Goal: Task Accomplishment & Management: Use online tool/utility

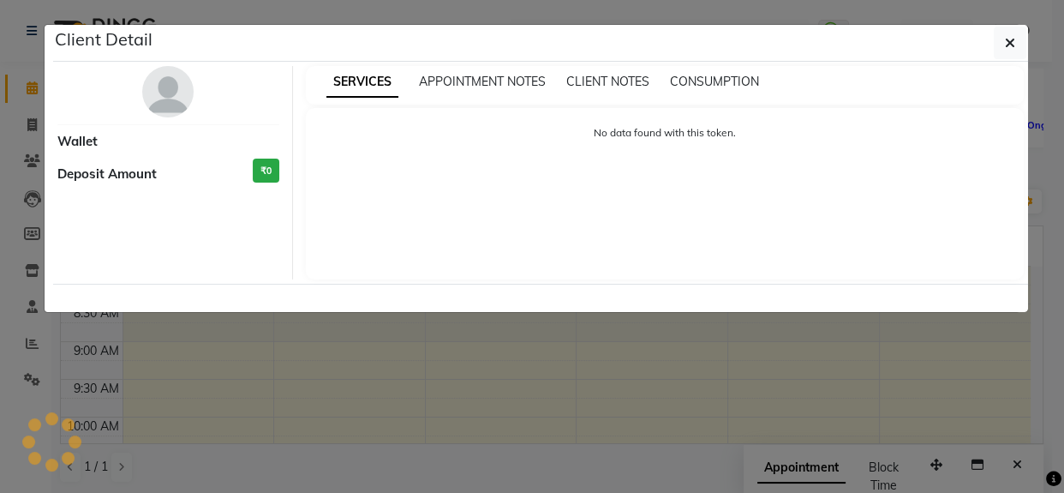
scroll to position [411, 0]
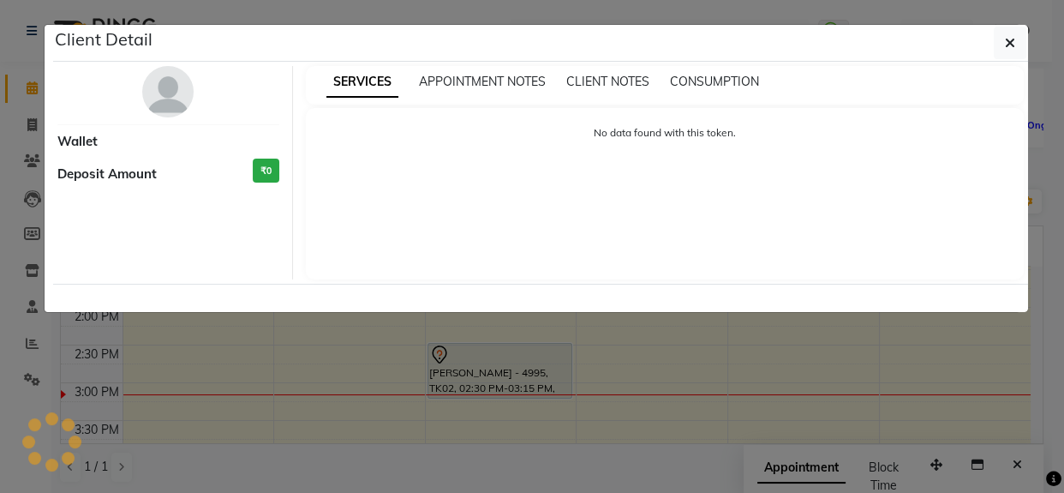
select select "7"
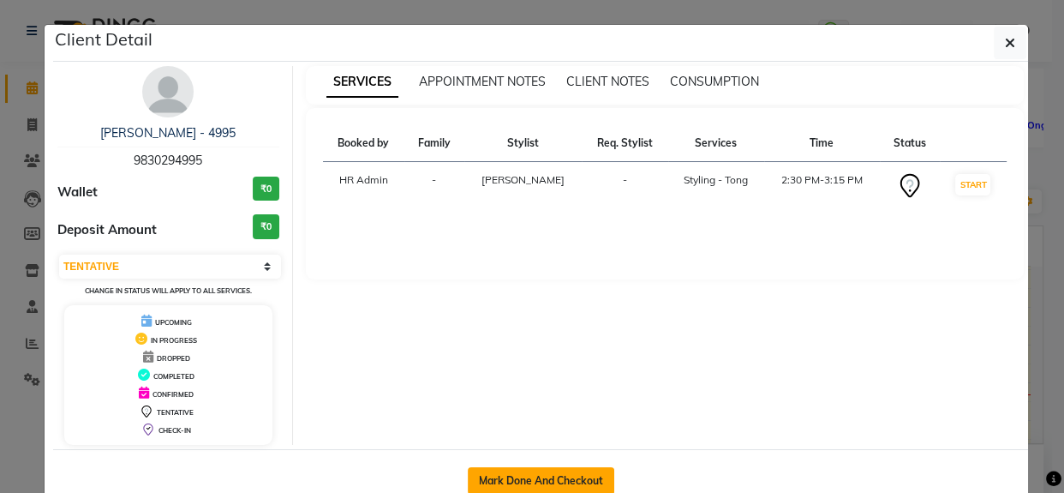
click at [498, 487] on button "Mark Done And Checkout" at bounding box center [541, 480] width 146 height 27
select select "service"
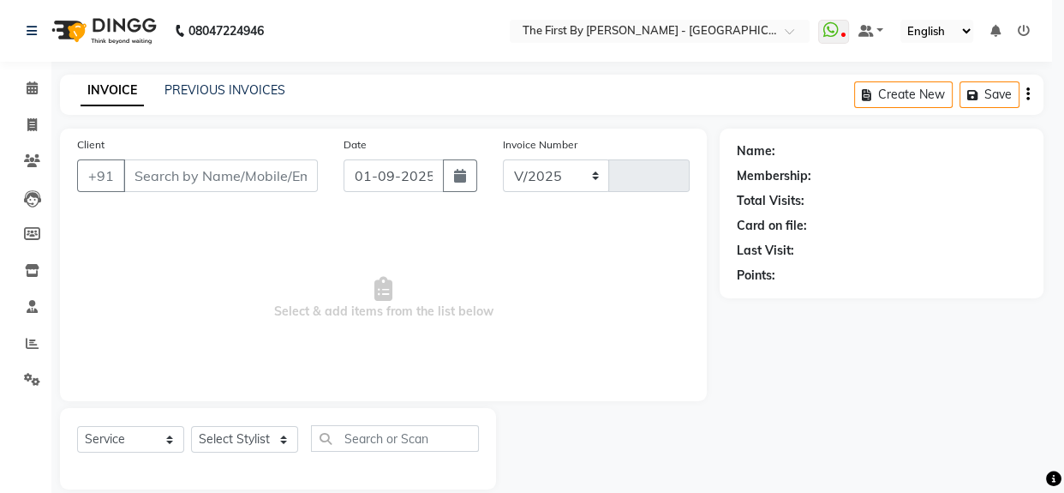
select select "6407"
type input "0522"
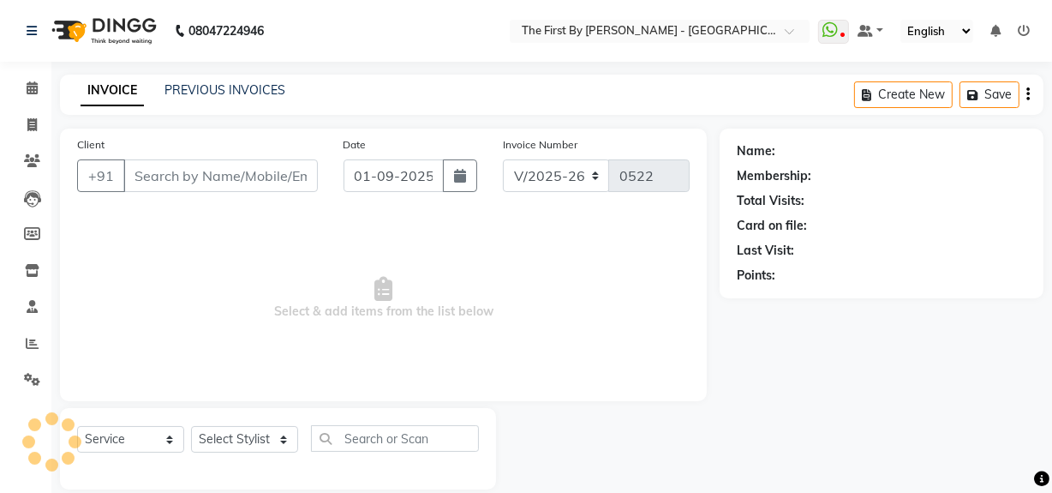
type input "98******95"
select select "68243"
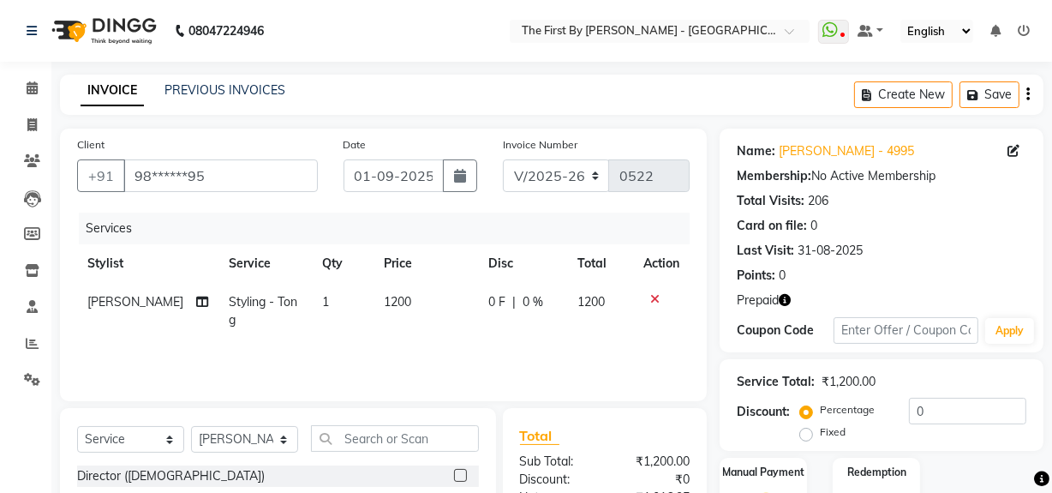
scroll to position [194, 0]
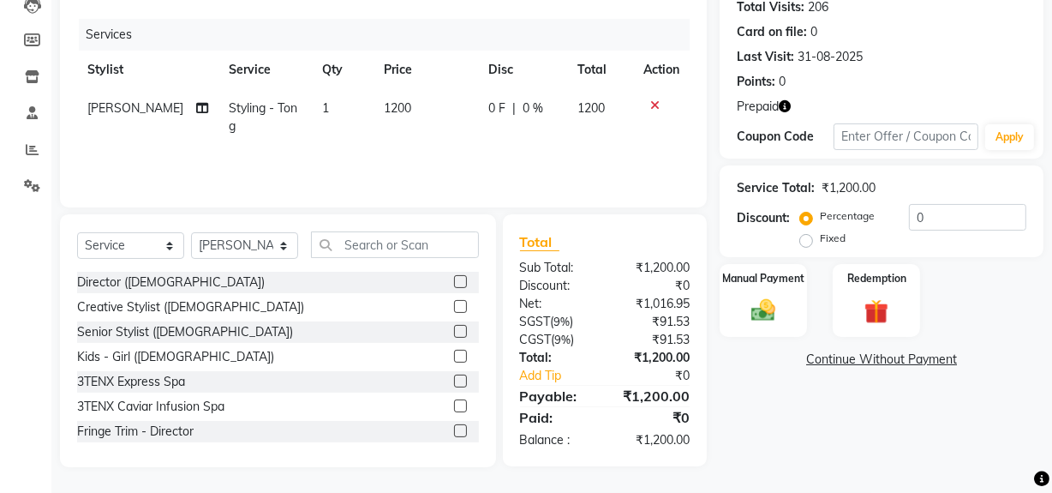
click at [743, 337] on div "Name: [PERSON_NAME] - 4995 Membership: No Active Membership Total Visits: 206 C…" at bounding box center [888, 201] width 337 height 532
click at [746, 289] on div "Manual Payment" at bounding box center [763, 300] width 91 height 76
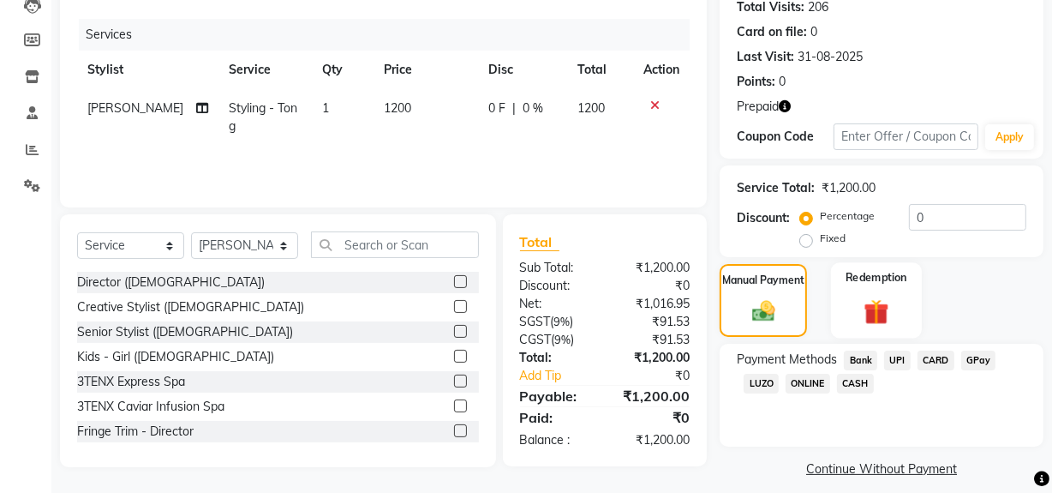
click at [864, 296] on img at bounding box center [876, 312] width 41 height 32
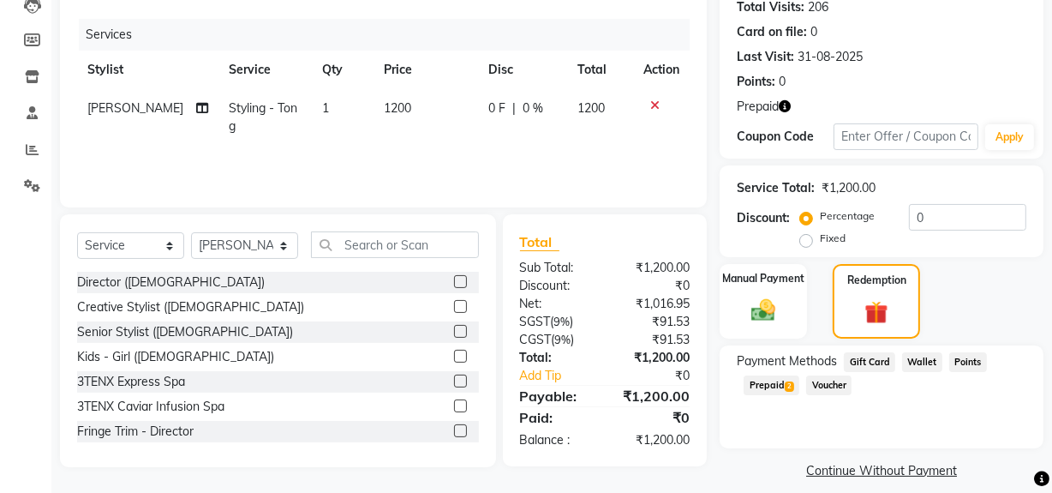
click at [791, 381] on span "2" at bounding box center [789, 386] width 9 height 10
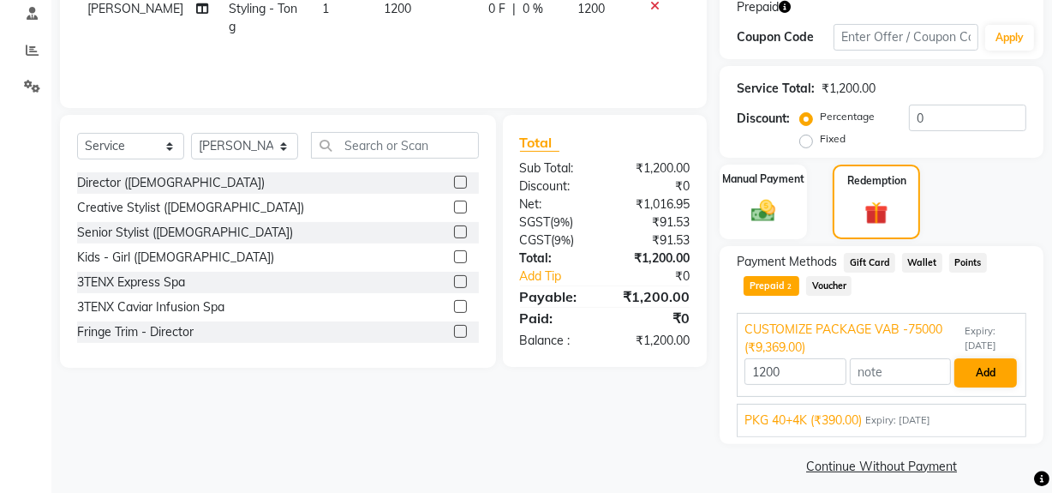
scroll to position [303, 0]
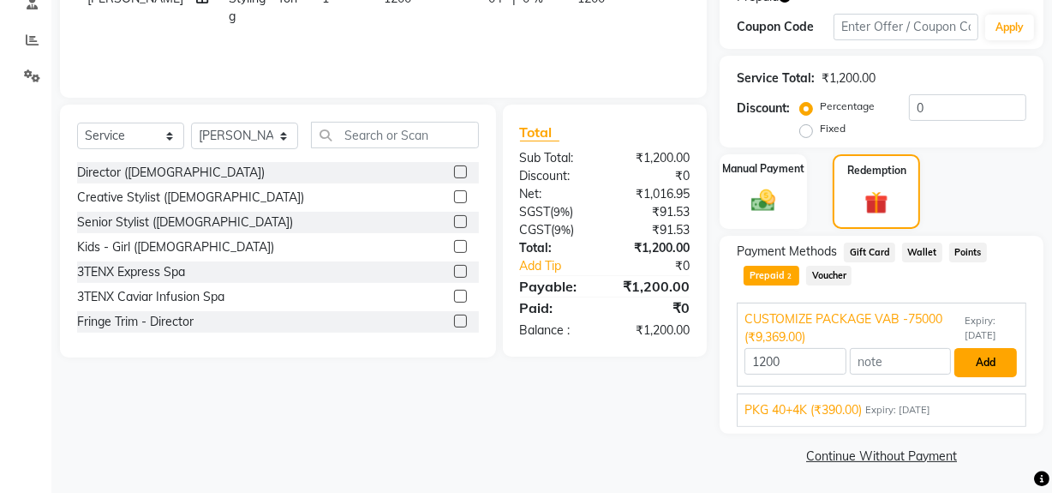
click at [999, 371] on button "Add" at bounding box center [985, 362] width 63 height 29
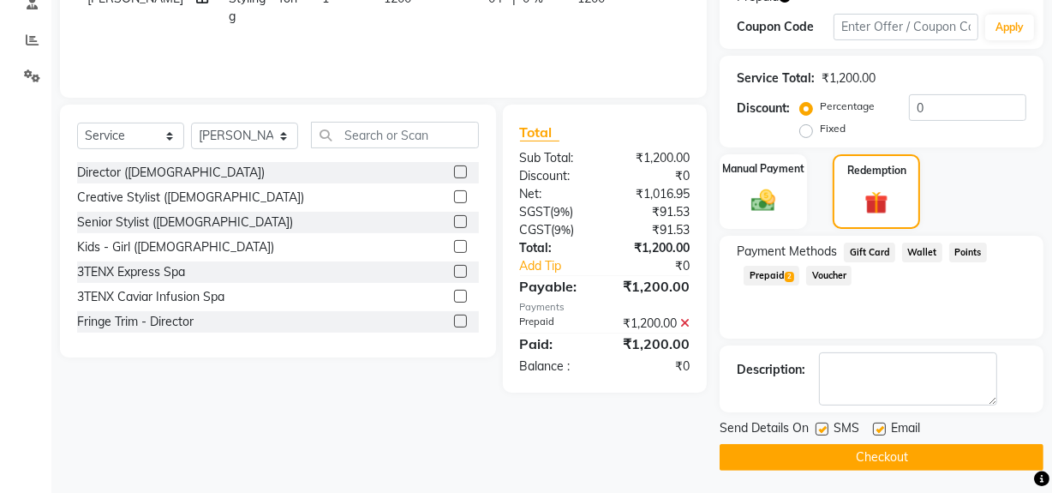
scroll to position [305, 0]
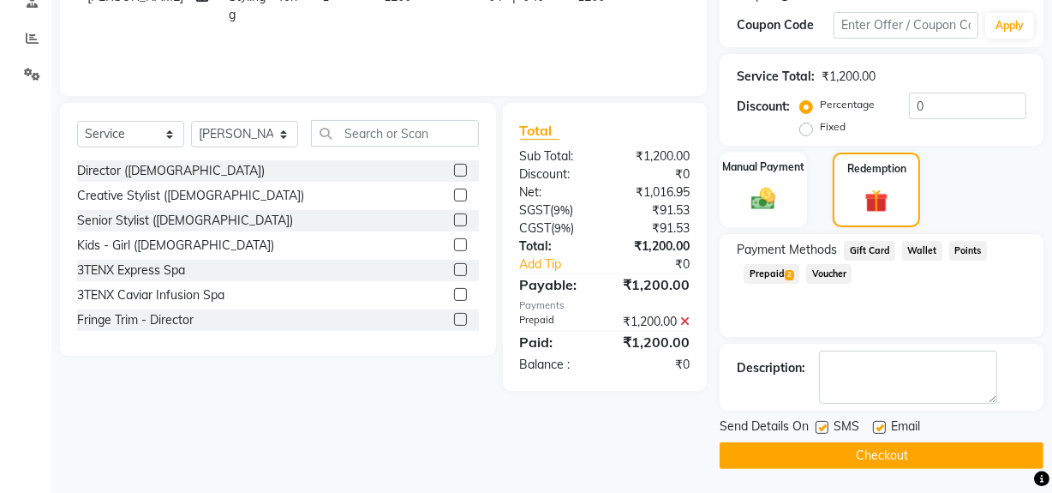
click at [948, 450] on button "Checkout" at bounding box center [882, 455] width 324 height 27
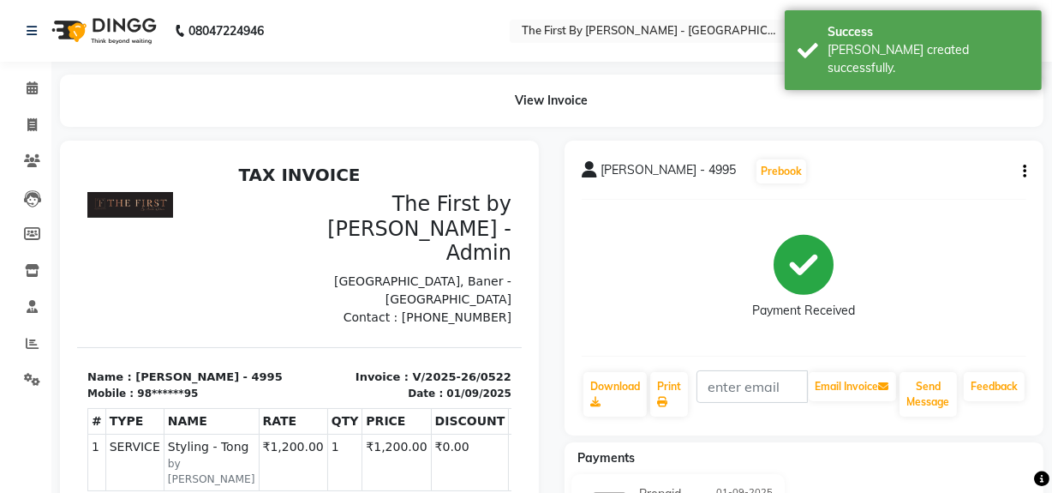
drag, startPoint x: 940, startPoint y: 457, endPoint x: 446, endPoint y: 139, distance: 586.9
click at [535, 96] on div "View Invoice" at bounding box center [551, 101] width 983 height 52
click at [24, 87] on span at bounding box center [32, 89] width 30 height 20
